Goal: Information Seeking & Learning: Learn about a topic

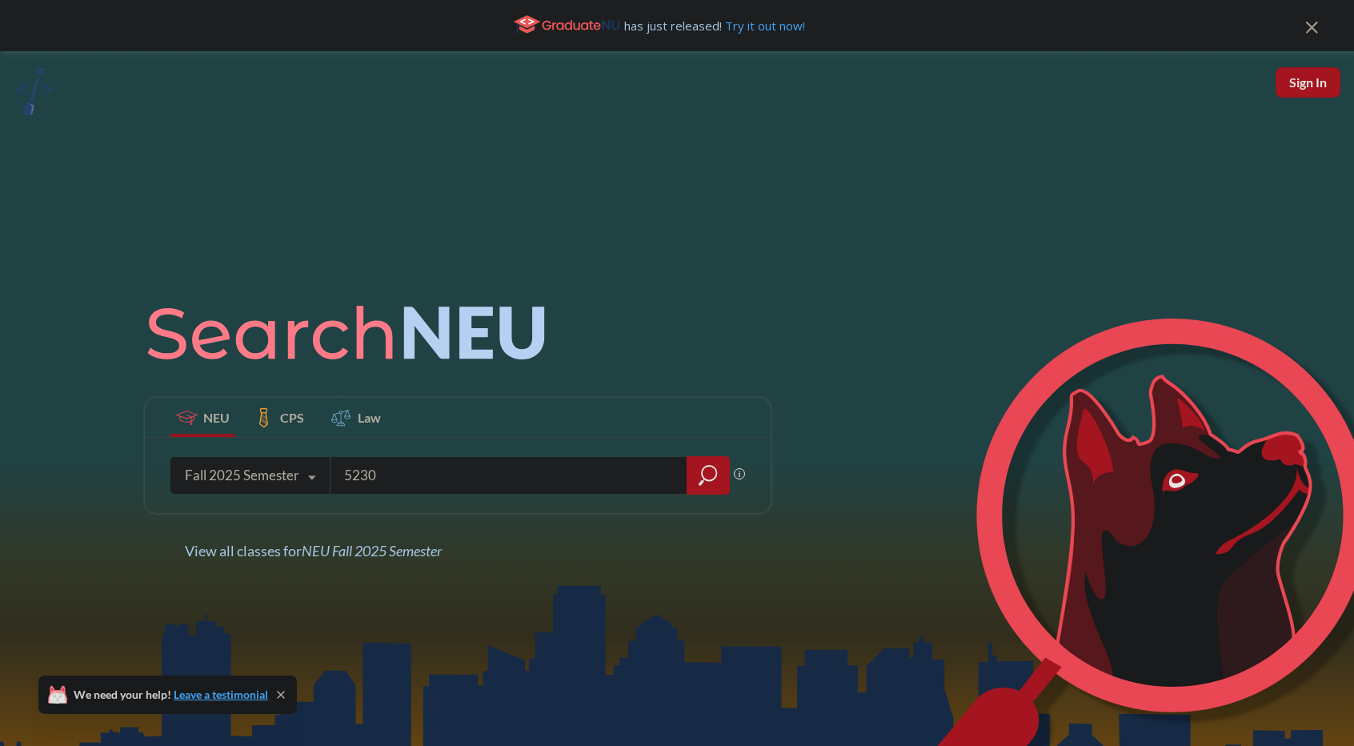
type input "5230"
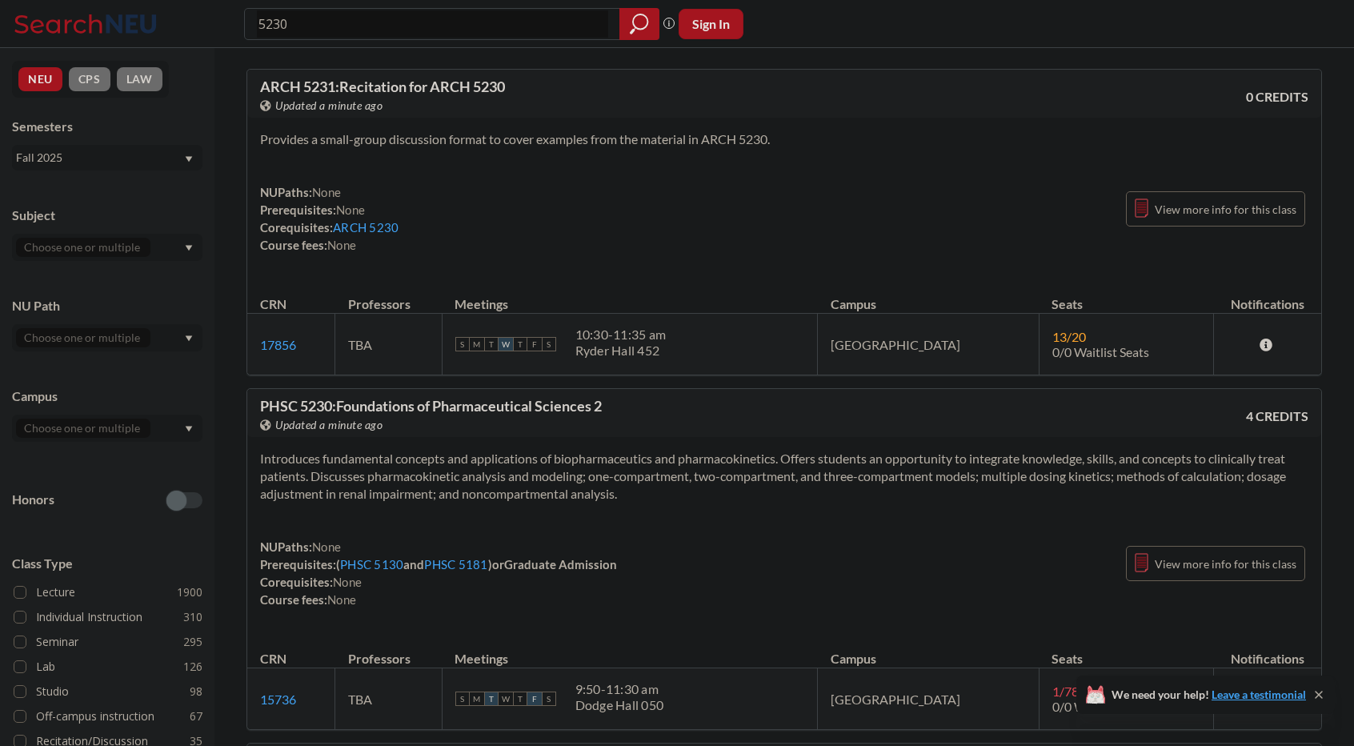
drag, startPoint x: 267, startPoint y: 22, endPoint x: 279, endPoint y: 22, distance: 11.2
click at [279, 22] on input "5230" at bounding box center [432, 23] width 351 height 27
type input "cs5340"
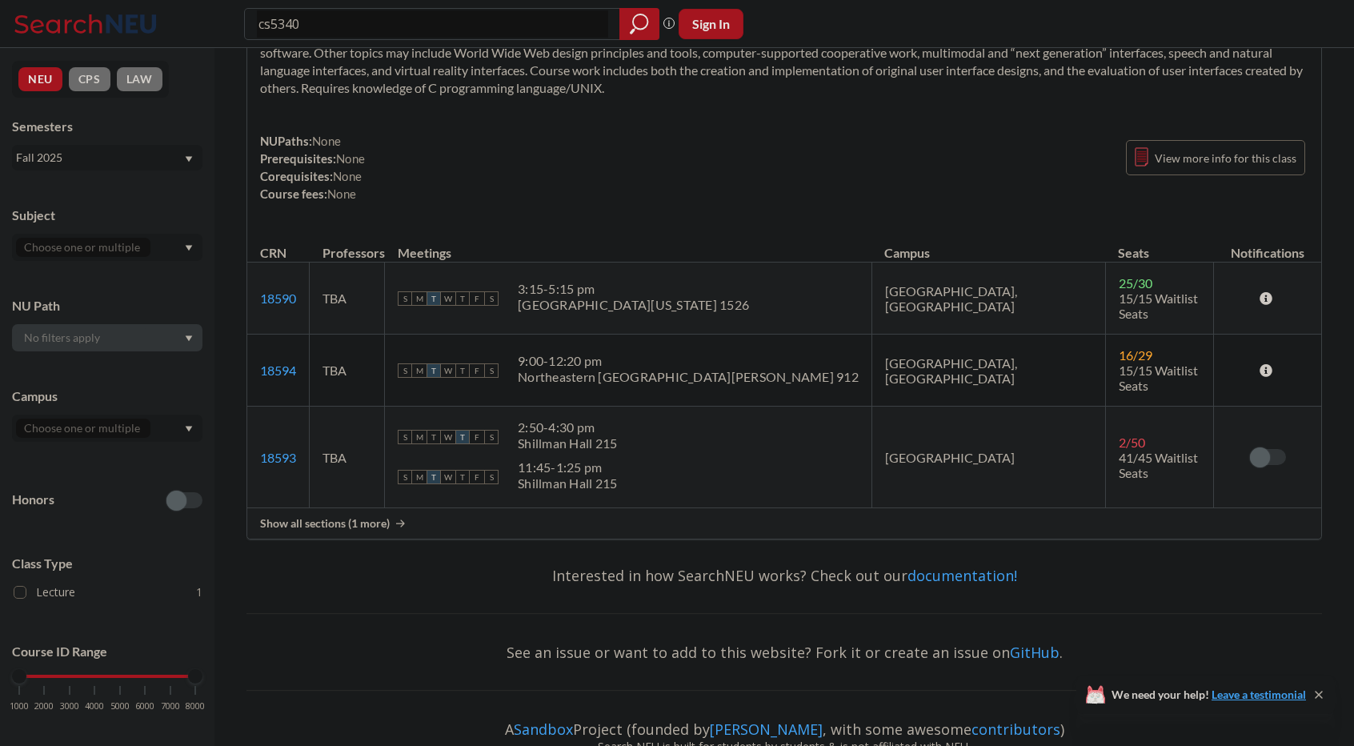
scroll to position [160, 0]
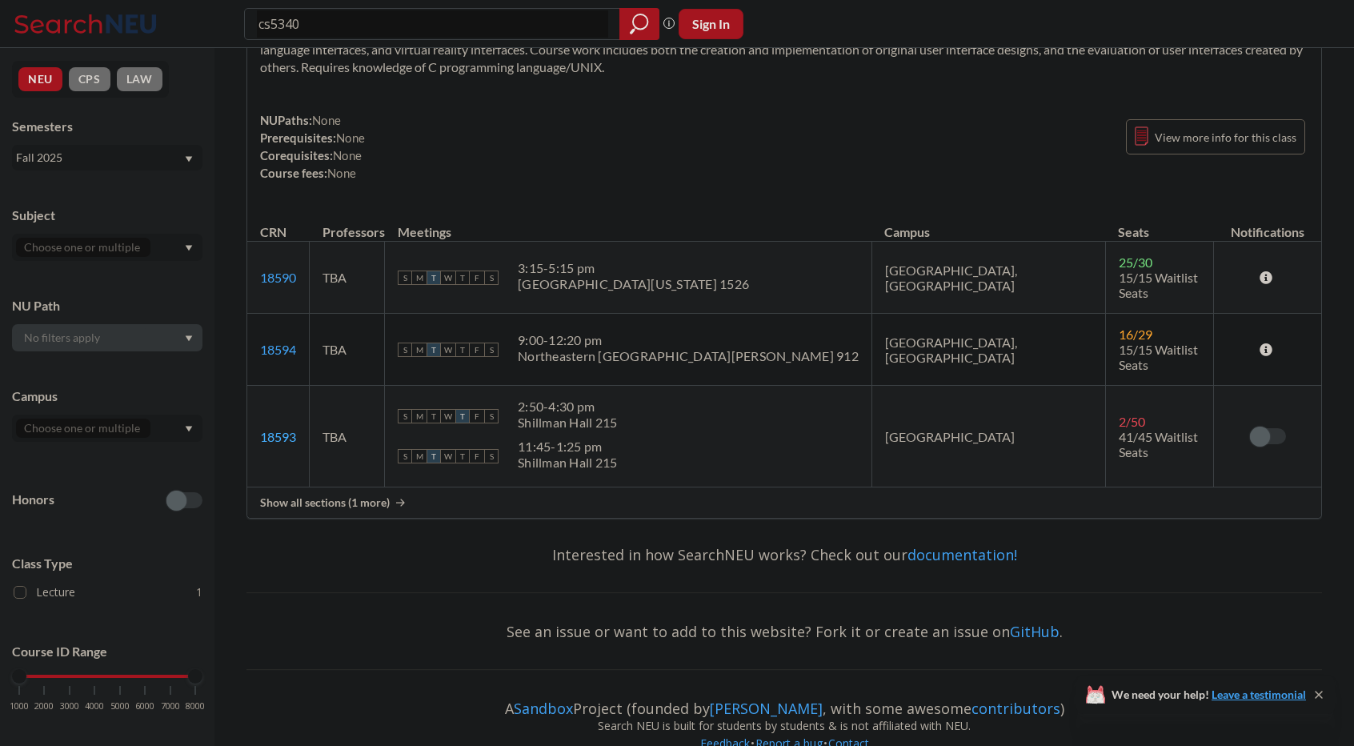
click at [275, 429] on link "18593" at bounding box center [278, 436] width 36 height 15
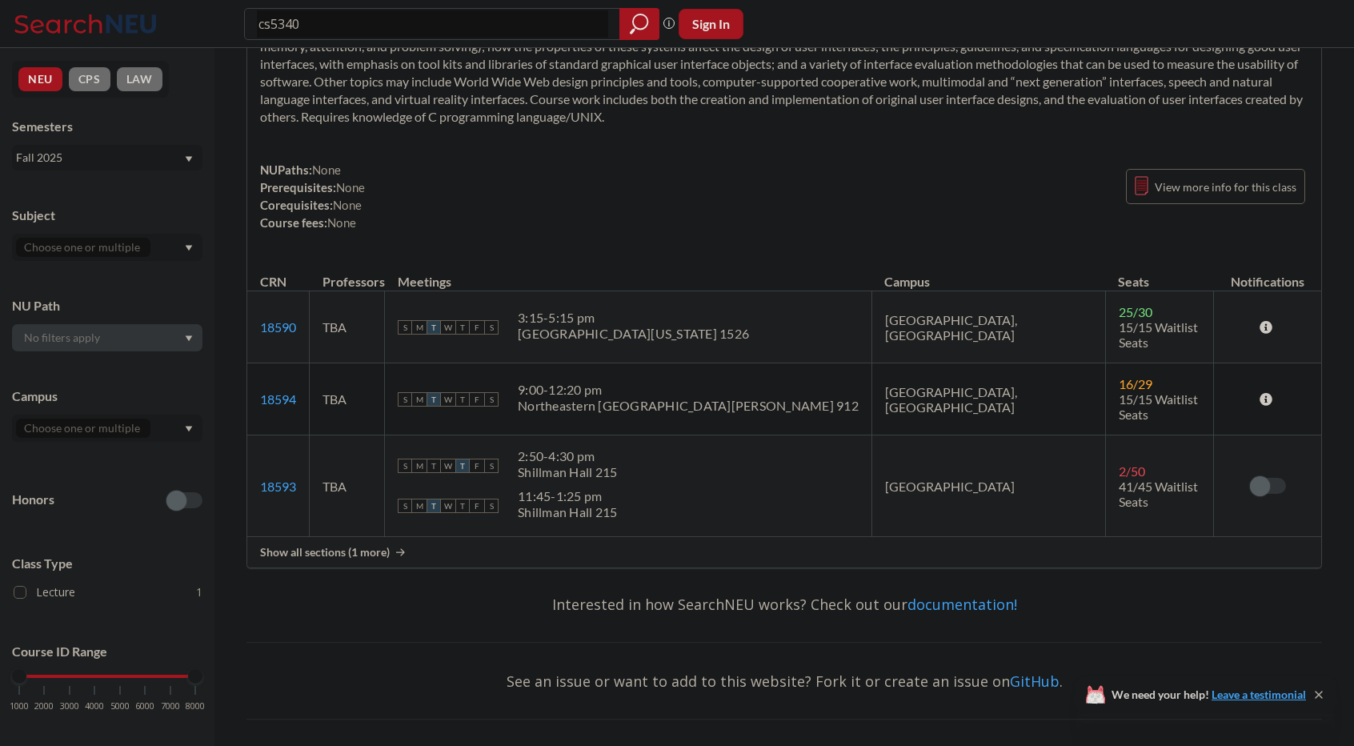
scroll to position [0, 0]
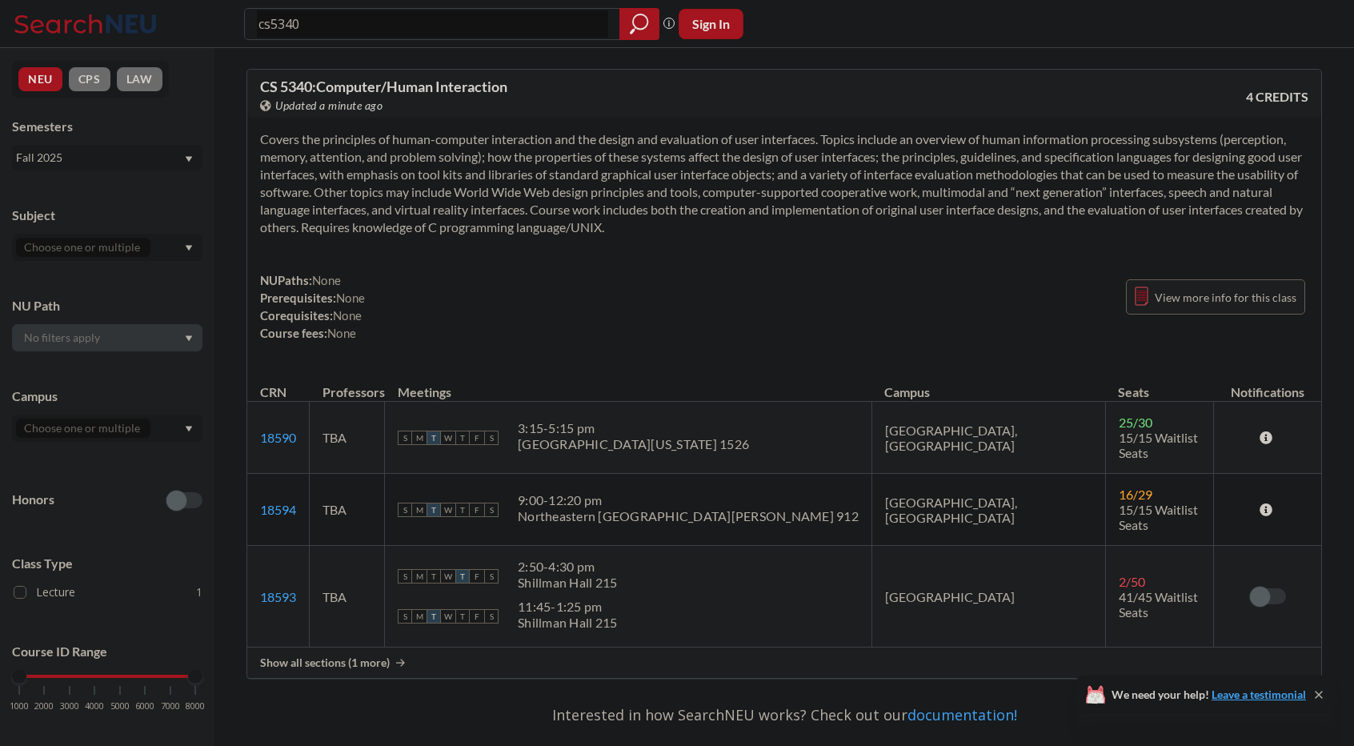
click at [1220, 291] on span "View more info for this class" at bounding box center [1226, 297] width 142 height 20
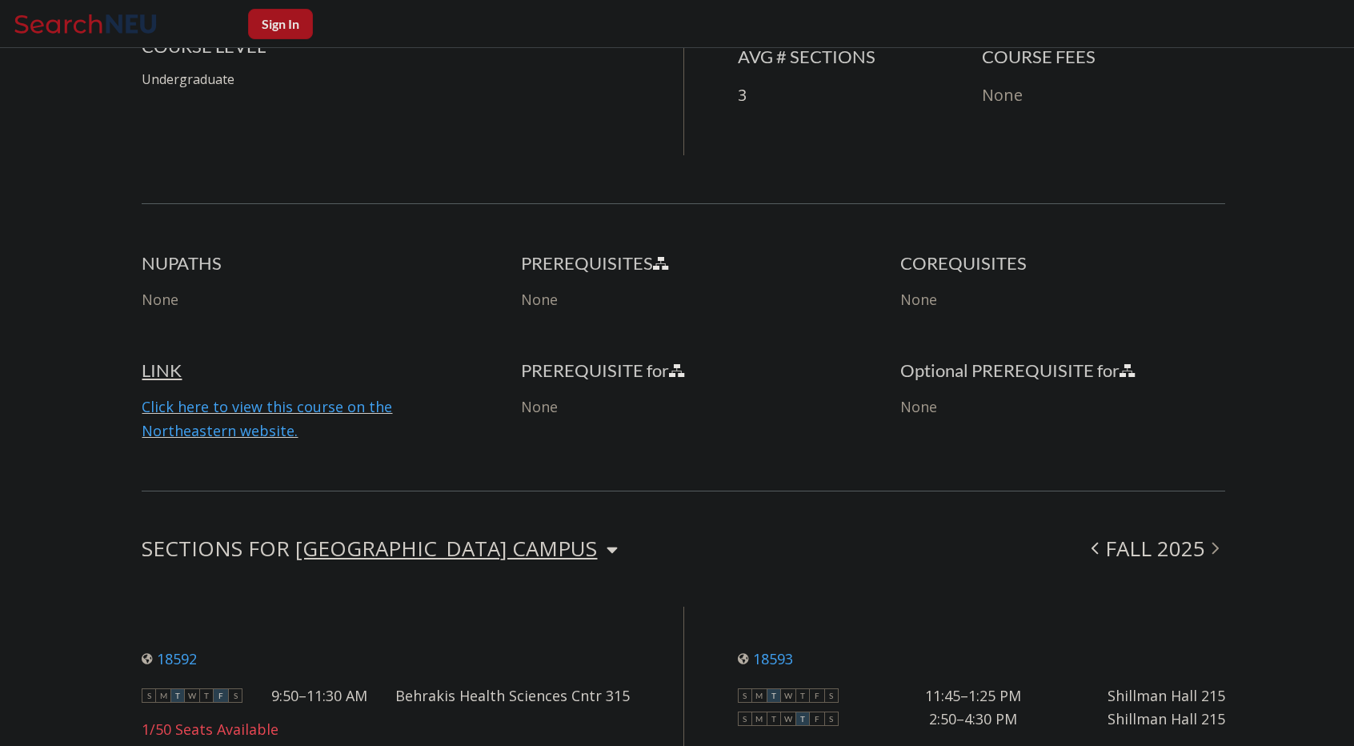
scroll to position [902, 0]
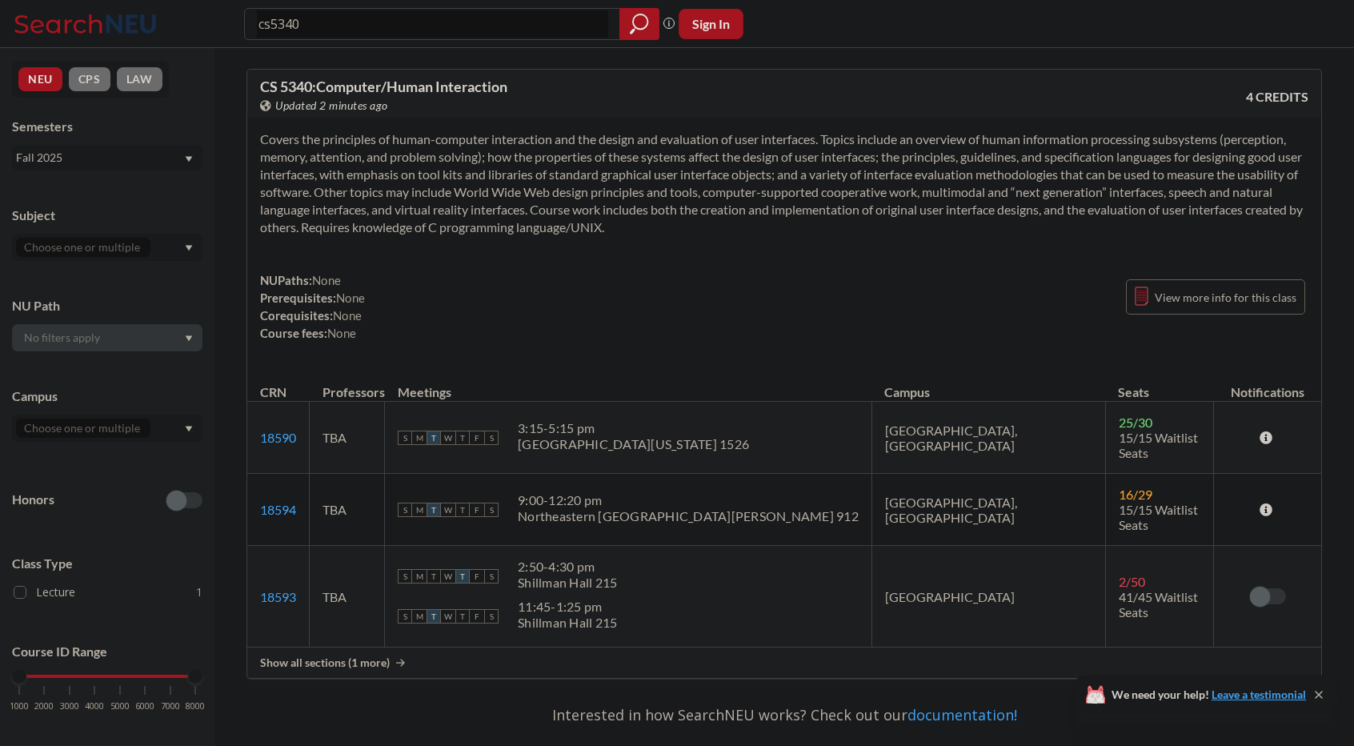
click at [122, 31] on icon at bounding box center [131, 23] width 50 height 18
